Goal: Information Seeking & Learning: Understand process/instructions

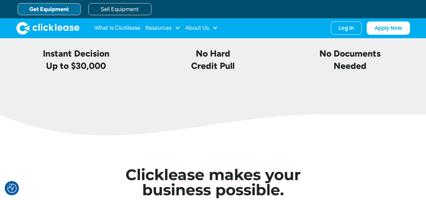
scroll to position [1581, 0]
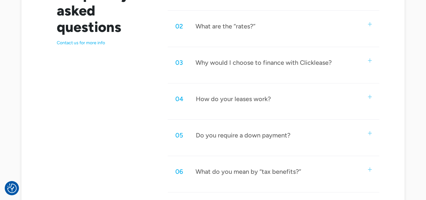
scroll to position [379, 0]
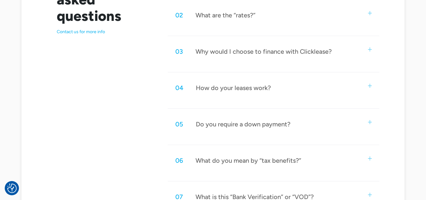
click at [265, 92] on div "04 How do your leases work?" at bounding box center [274, 87] width 212 height 21
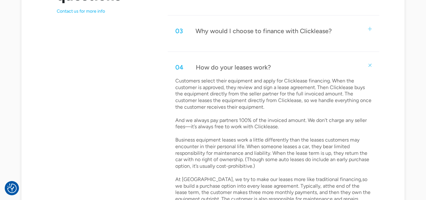
scroll to position [410, 0]
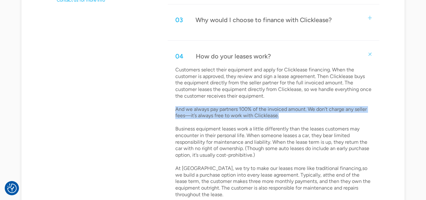
drag, startPoint x: 280, startPoint y: 116, endPoint x: 174, endPoint y: 110, distance: 106.5
click at [174, 110] on div "Customers select their equipment and apply for Clicklease financing. When the c…" at bounding box center [274, 135] width 212 height 136
copy p "And we always pay partners 100% of the invoiced amount. We don’t charge any sel…"
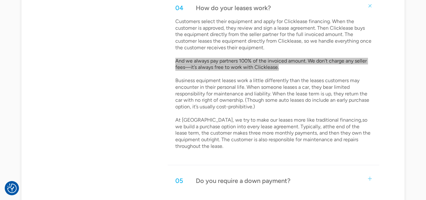
scroll to position [473, 0]
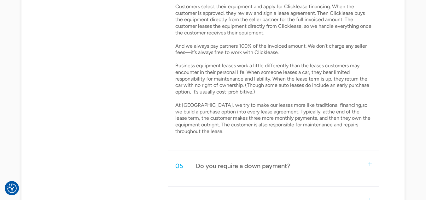
click at [185, 131] on p "Customers select their equipment and apply for Clicklease financing. When the c…" at bounding box center [274, 68] width 197 height 131
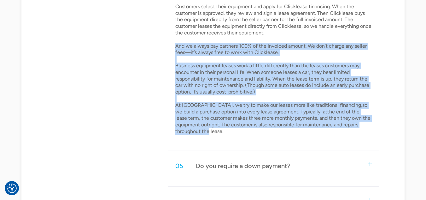
drag, startPoint x: 188, startPoint y: 131, endPoint x: 174, endPoint y: 46, distance: 86.3
click at [174, 46] on div "Customers select their equipment and apply for Clicklease financing. When the c…" at bounding box center [274, 71] width 212 height 136
copy p "And we always pay partners 100% of the invoiced amount. We don’t charge any sel…"
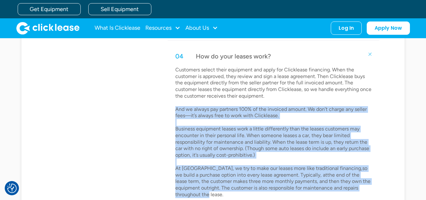
scroll to position [347, 0]
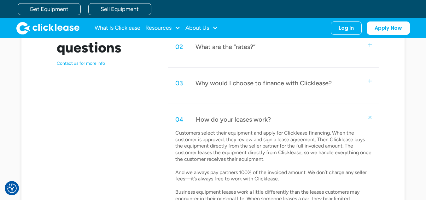
click at [286, 83] on div "Why would I choose to finance with Clicklease?" at bounding box center [264, 83] width 136 height 8
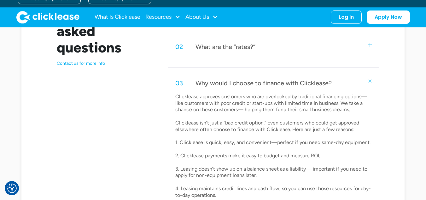
scroll to position [379, 0]
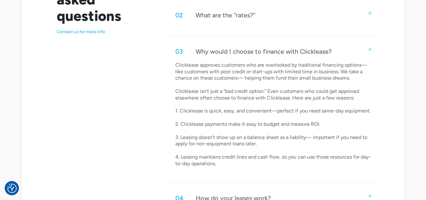
click at [275, 111] on p "Clicklease approves customers who are overlooked by traditional financing optio…" at bounding box center [274, 114] width 197 height 105
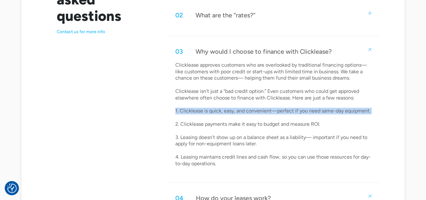
click at [275, 111] on p "Clicklease approves customers who are overlooked by traditional financing optio…" at bounding box center [274, 114] width 197 height 105
copy p "1. Clicklease is quick, easy, and convenient—perfect if you need same-day equip…"
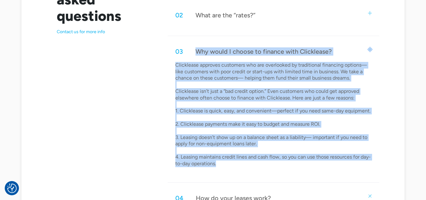
drag, startPoint x: 194, startPoint y: 50, endPoint x: 256, endPoint y: 171, distance: 136.7
click at [254, 172] on div "03 Why would I choose to finance with Clicklease? Clicklease approves customers…" at bounding box center [274, 111] width 212 height 141
copy div "Why would I choose to finance with Clicklease? Clicklease approves customers wh…"
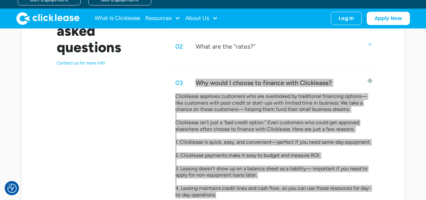
scroll to position [347, 0]
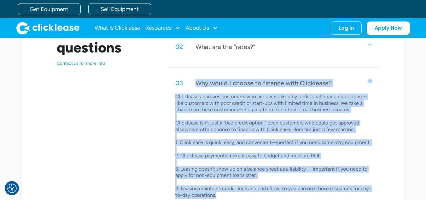
click at [239, 51] on div "02 What are the “rates?”" at bounding box center [274, 46] width 212 height 21
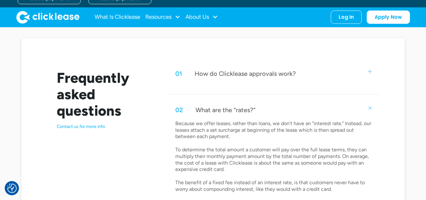
scroll to position [316, 0]
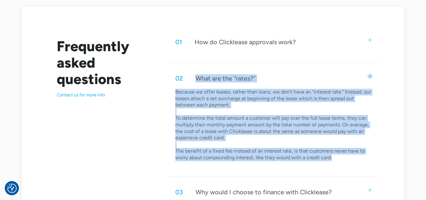
drag, startPoint x: 195, startPoint y: 78, endPoint x: 362, endPoint y: 158, distance: 184.7
click at [362, 158] on div "02 What are the “rates?” Because we offer leases, rather than loans, we don’t h…" at bounding box center [274, 122] width 212 height 109
copy div "What are the “rates?” Because we offer leases, rather than loans, we don’t have…"
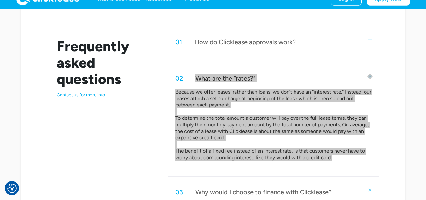
scroll to position [221, 0]
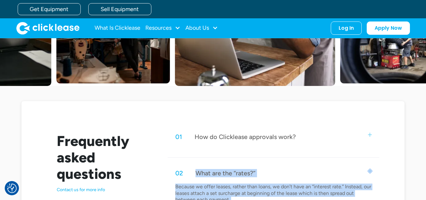
click at [262, 139] on div "How do Clicklease approvals work?" at bounding box center [245, 137] width 101 height 8
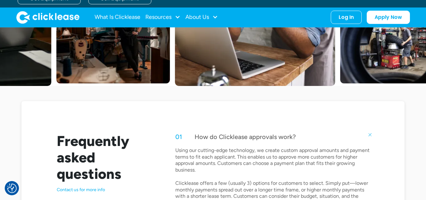
scroll to position [316, 0]
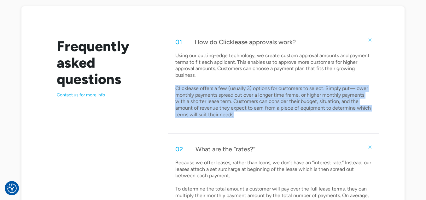
drag, startPoint x: 176, startPoint y: 88, endPoint x: 245, endPoint y: 118, distance: 75.4
click at [245, 118] on div "Using our cutting-edge technology, we create custom approval amounts and paymen…" at bounding box center [274, 87] width 212 height 71
copy p "Clicklease offers a few (usually 3) options for customers to select. Simply put…"
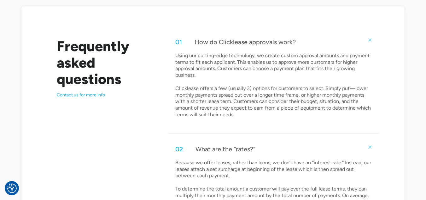
click at [179, 55] on p "Using our cutting-edge technology, we create custom approval amounts and paymen…" at bounding box center [274, 85] width 197 height 66
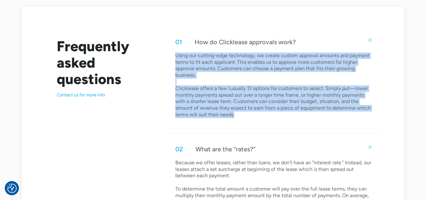
drag, startPoint x: 238, startPoint y: 115, endPoint x: 268, endPoint y: 74, distance: 51.3
click at [172, 59] on div "Using our cutting-edge technology, we create custom approval amounts and paymen…" at bounding box center [274, 87] width 212 height 71
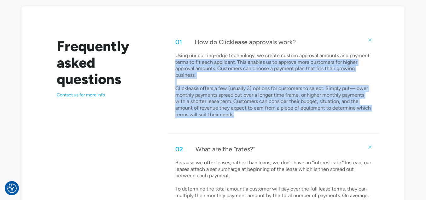
copy p "terms to fit each applicant. This enables us to approve more customers for high…"
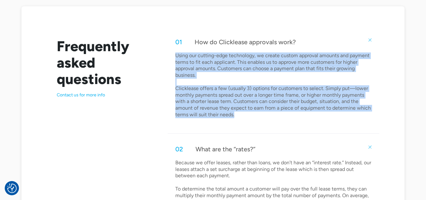
drag, startPoint x: 173, startPoint y: 55, endPoint x: 261, endPoint y: 116, distance: 106.6
click at [261, 116] on div "Using our cutting-edge technology, we create custom approval amounts and paymen…" at bounding box center [274, 87] width 212 height 71
copy p "Using our cutting-edge technology, we create custom approval amounts and paymen…"
